Goal: Task Accomplishment & Management: Manage account settings

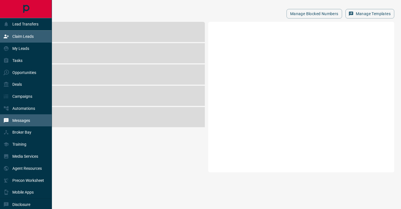
click at [13, 37] on p "Claim Leads" at bounding box center [22, 36] width 21 height 4
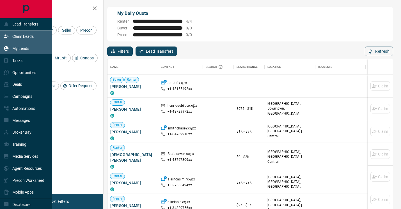
click at [12, 49] on div "My Leads" at bounding box center [16, 48] width 26 height 9
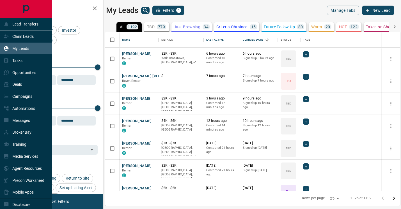
scroll to position [159, 295]
click at [20, 120] on p "Messages" at bounding box center [21, 120] width 18 height 4
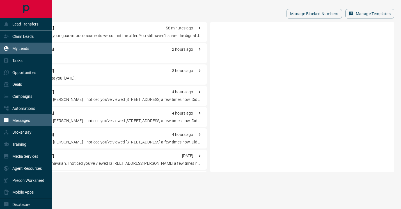
click at [17, 49] on p "My Leads" at bounding box center [20, 48] width 17 height 4
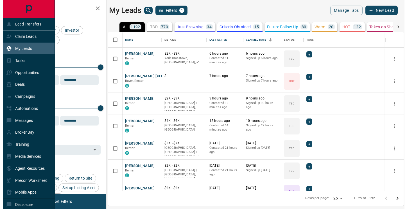
scroll to position [159, 295]
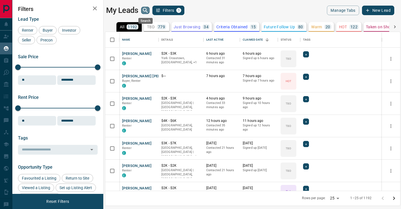
click at [144, 12] on icon "search button" at bounding box center [145, 10] width 7 height 7
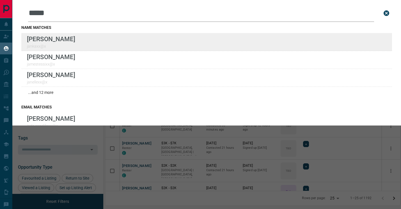
type input "*****"
click at [0, 0] on div "Lead Transfers Claim Leads My Leads Tasks Opportunities Deals Campaigns Automat…" at bounding box center [200, 101] width 401 height 202
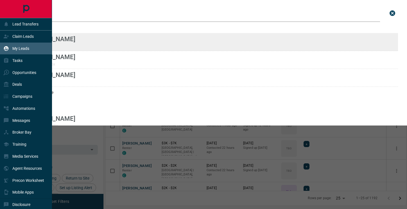
scroll to position [159, 300]
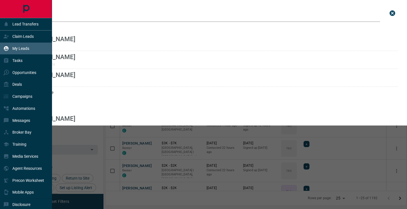
click at [23, 45] on div "My Leads" at bounding box center [16, 48] width 26 height 9
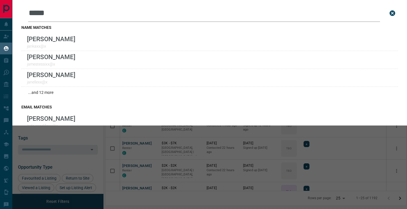
click at [152, 163] on div "Leads Search Bar ***** Search for a lead by name, email, phone, or id name matc…" at bounding box center [215, 104] width 407 height 209
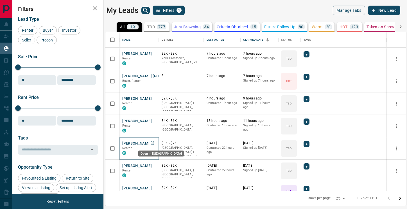
click at [154, 144] on icon "Open in New Tab" at bounding box center [152, 143] width 4 height 4
click at [151, 122] on icon "Open in New Tab" at bounding box center [152, 121] width 4 height 4
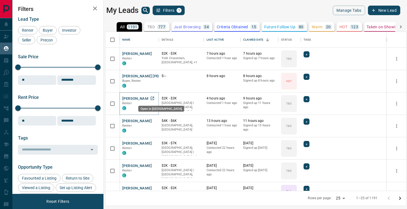
click at [153, 97] on icon "Open in New Tab" at bounding box center [152, 98] width 3 height 3
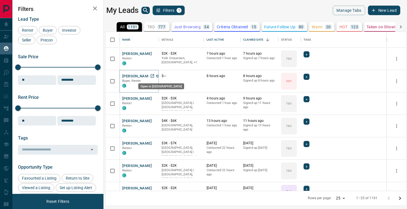
click at [152, 78] on icon "Open in New Tab" at bounding box center [152, 76] width 4 height 4
click at [151, 54] on icon "Open in New Tab" at bounding box center [152, 53] width 4 height 4
